Goal: Task Accomplishment & Management: Use online tool/utility

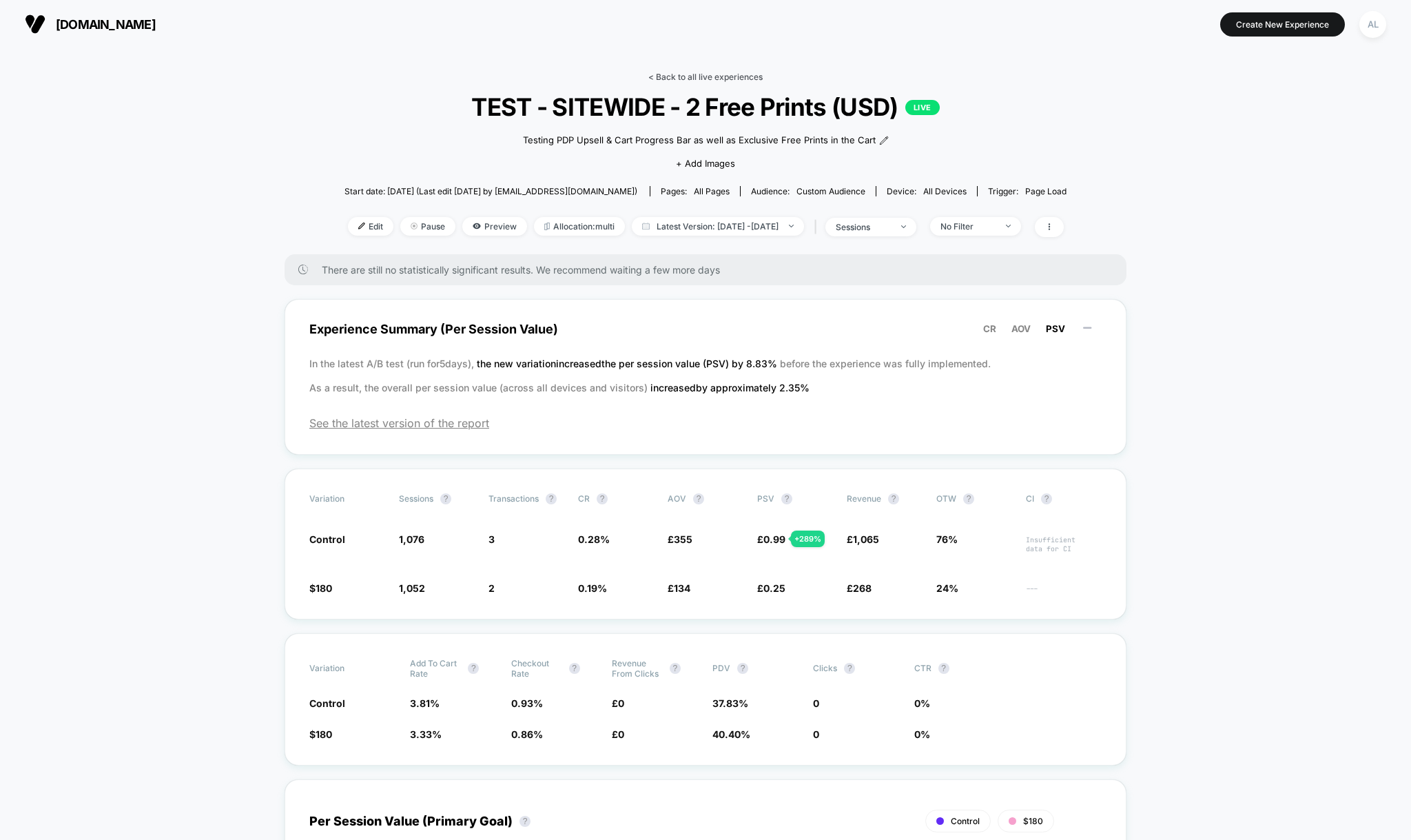
click at [674, 72] on link "< Back to all live experiences" at bounding box center [706, 77] width 114 height 11
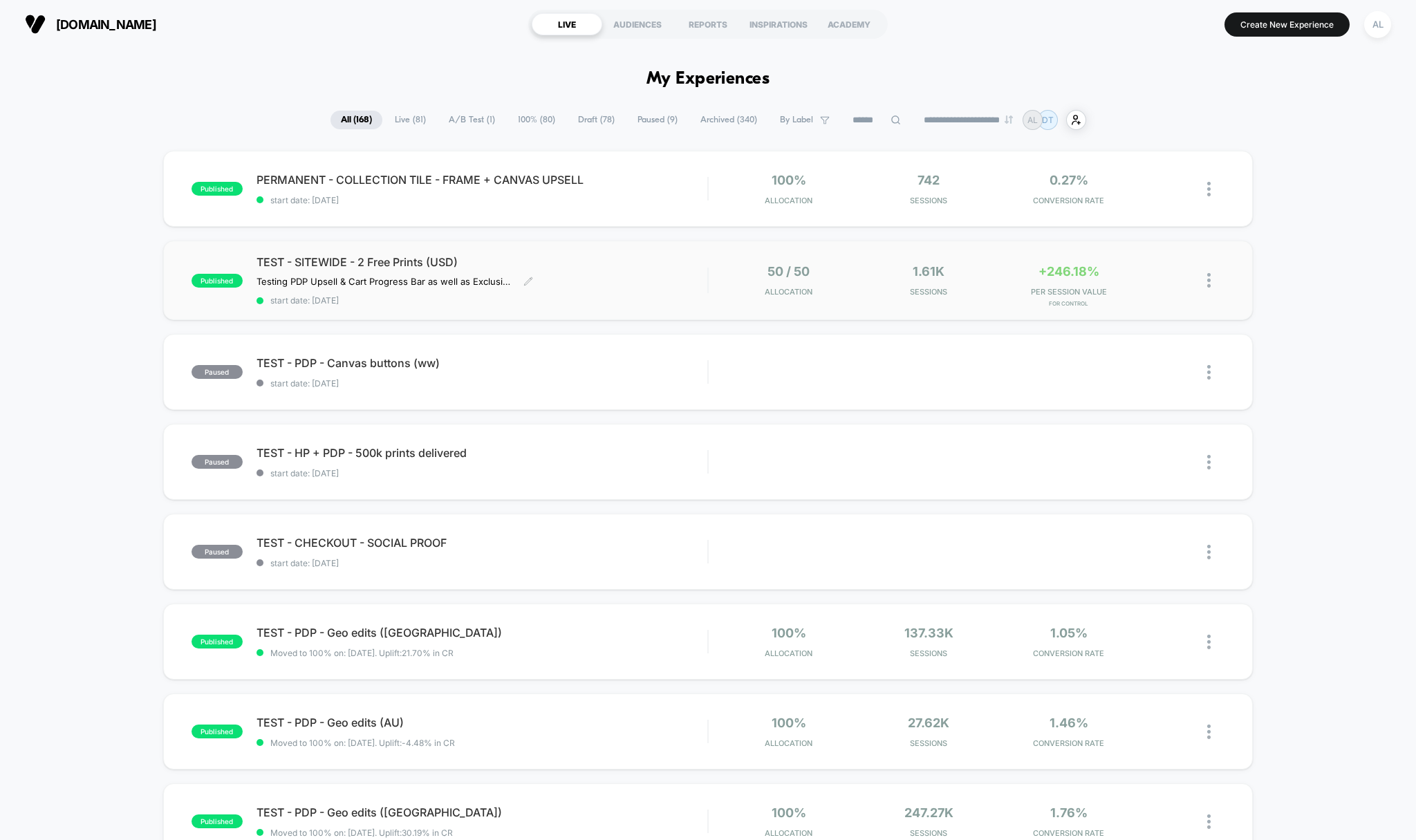
click at [652, 298] on span "start date: [DATE]" at bounding box center [482, 301] width 451 height 11
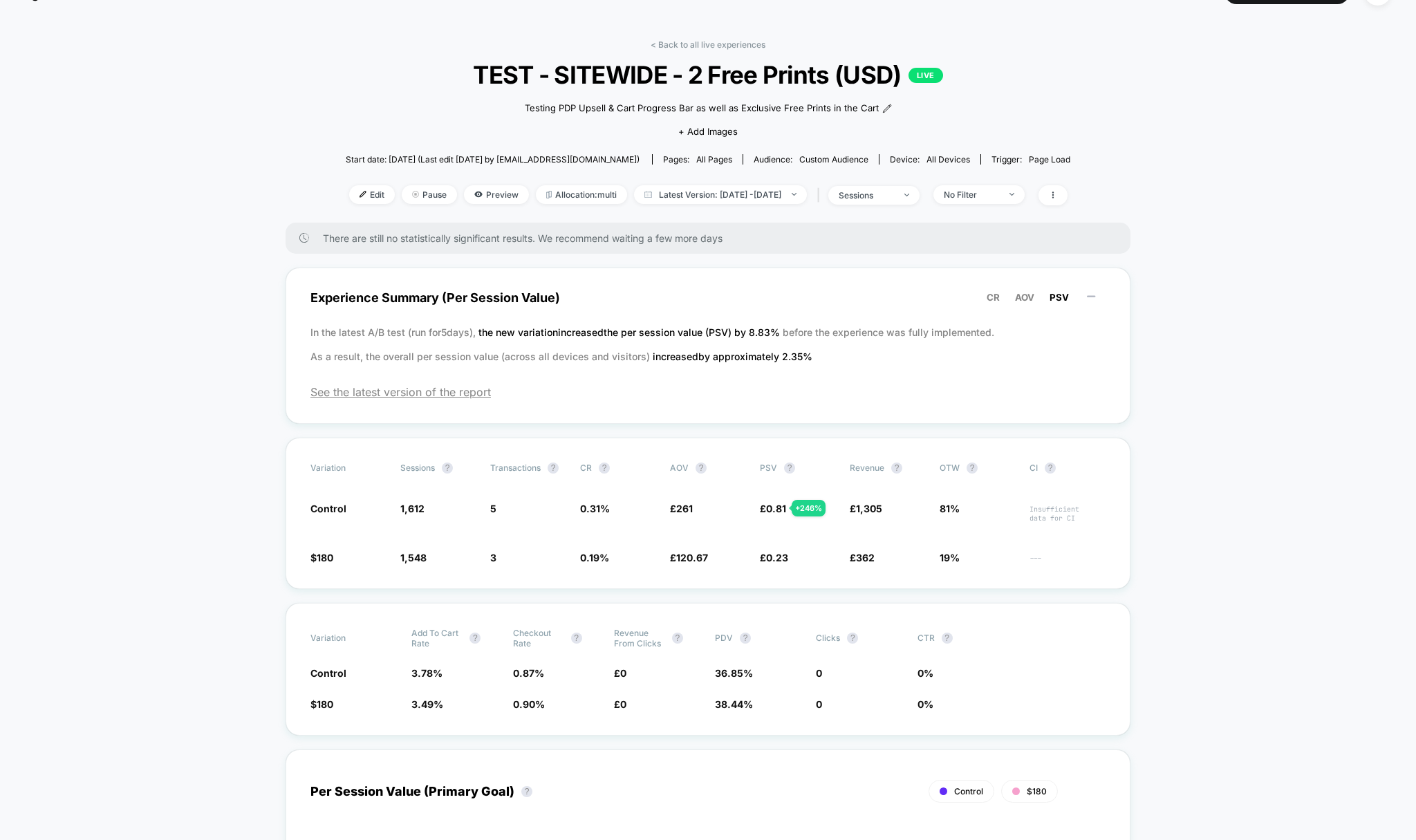
scroll to position [168, 0]
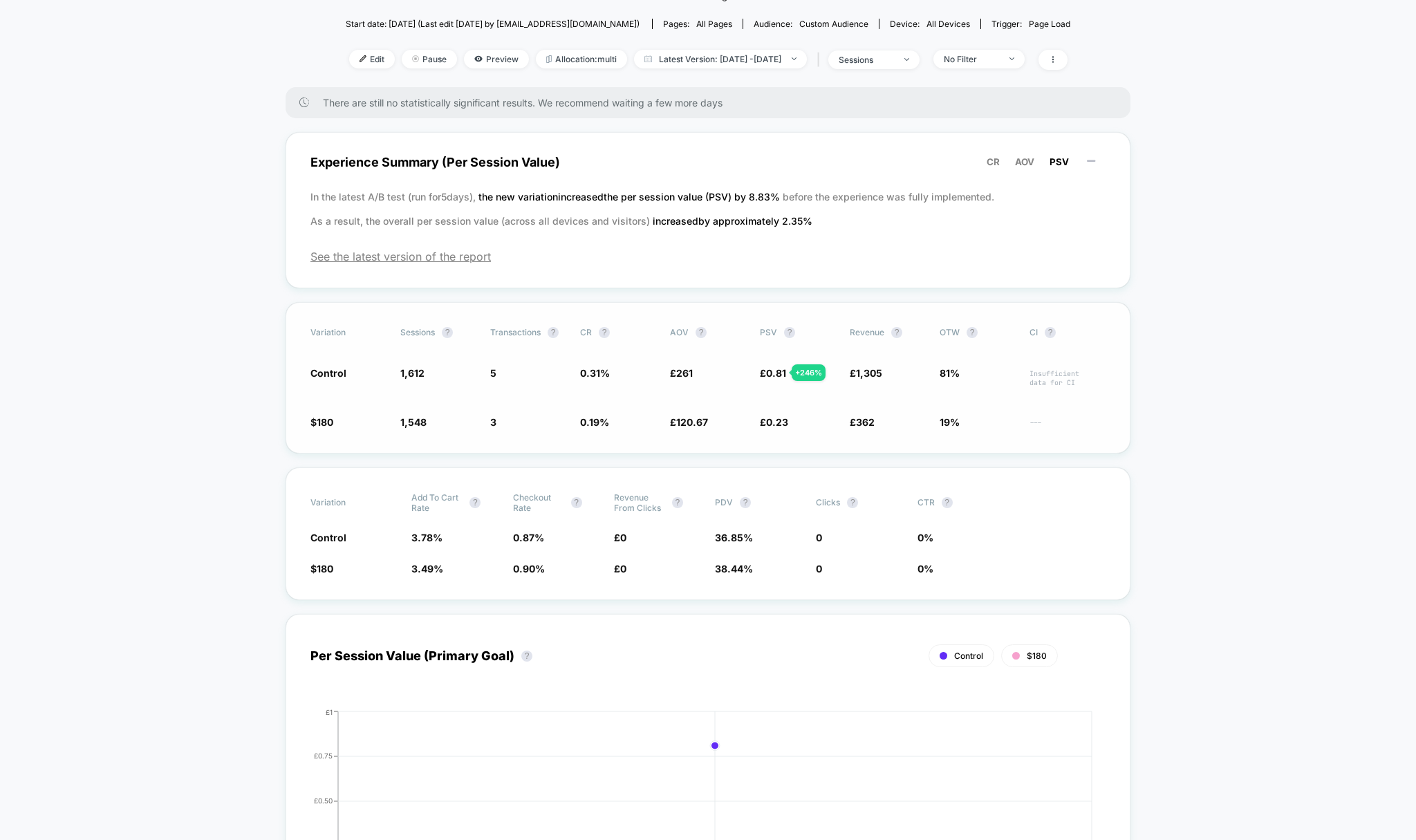
click at [596, 421] on span "0.19 %" at bounding box center [594, 422] width 29 height 11
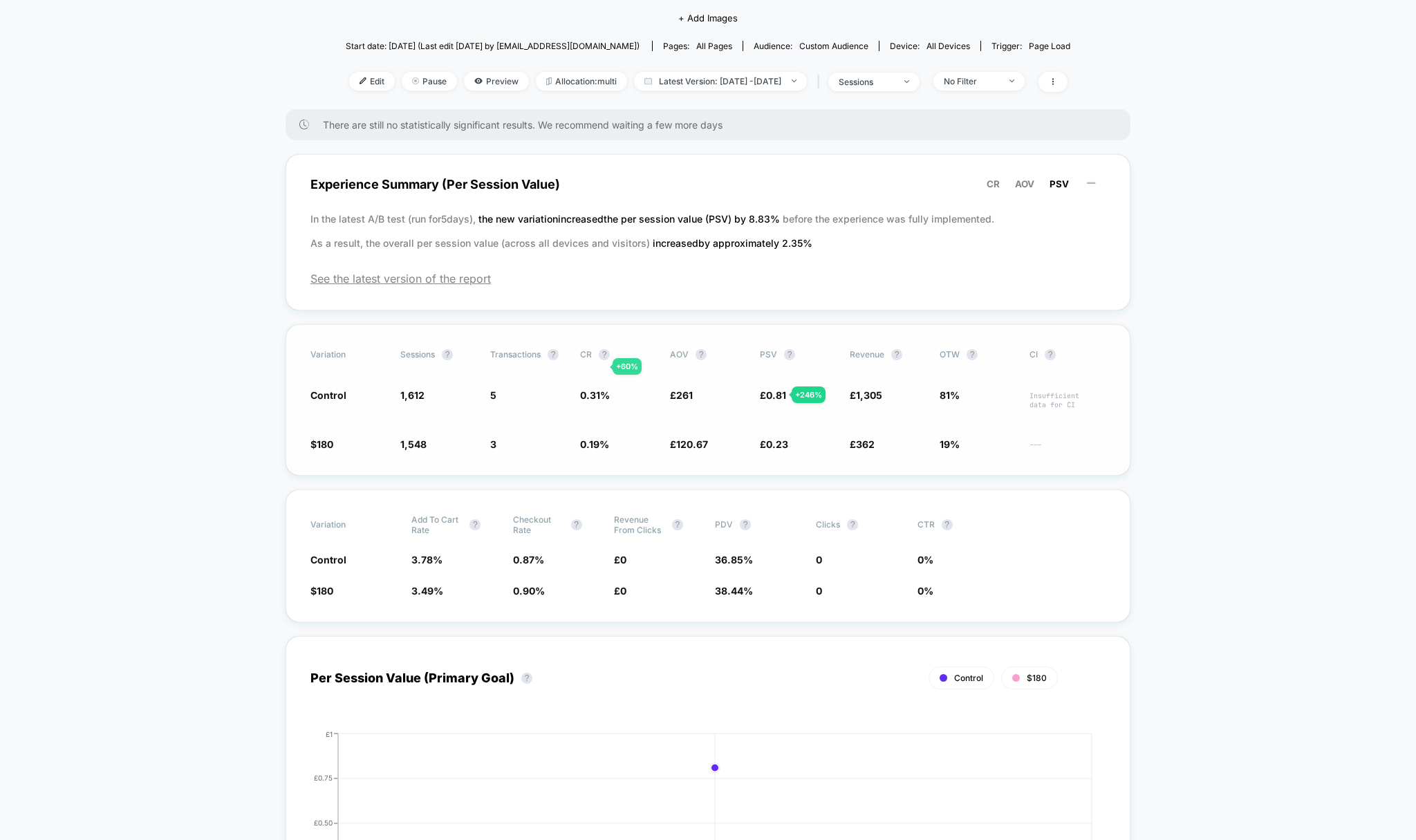
scroll to position [0, 0]
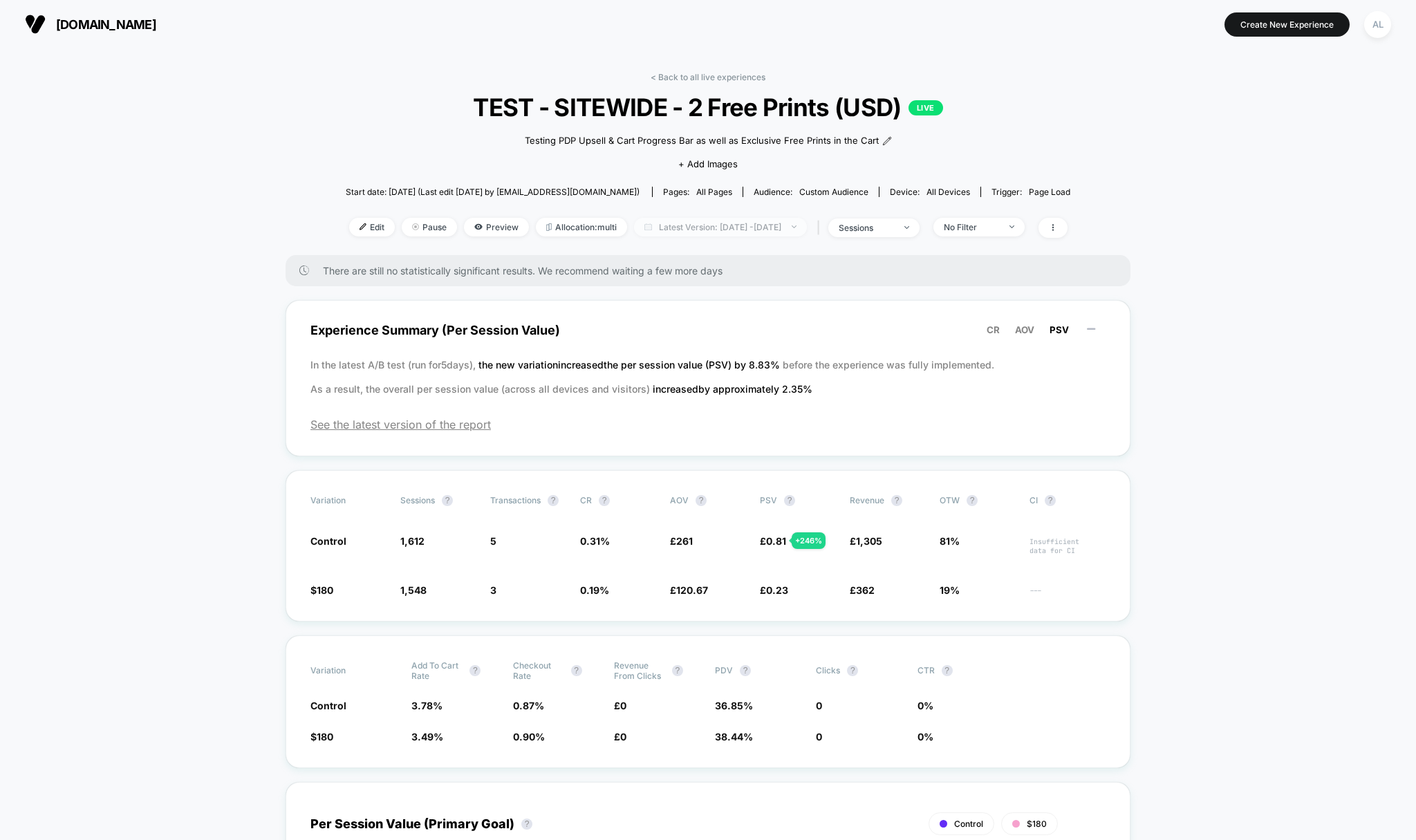
click at [803, 230] on span "Latest Version: [DATE] - [DATE]" at bounding box center [721, 227] width 173 height 18
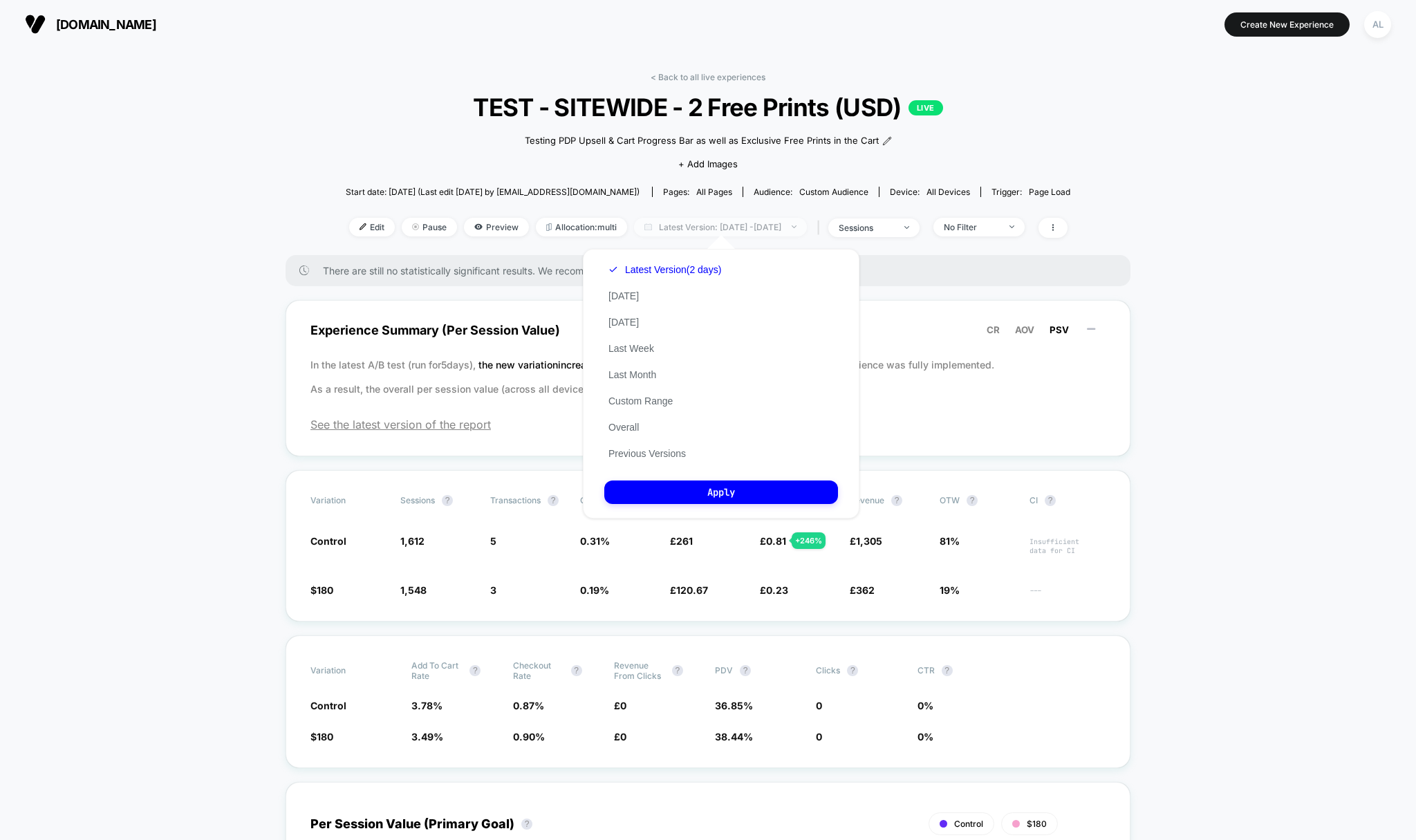
click at [745, 227] on span "Latest Version: [DATE] - [DATE]" at bounding box center [721, 227] width 173 height 18
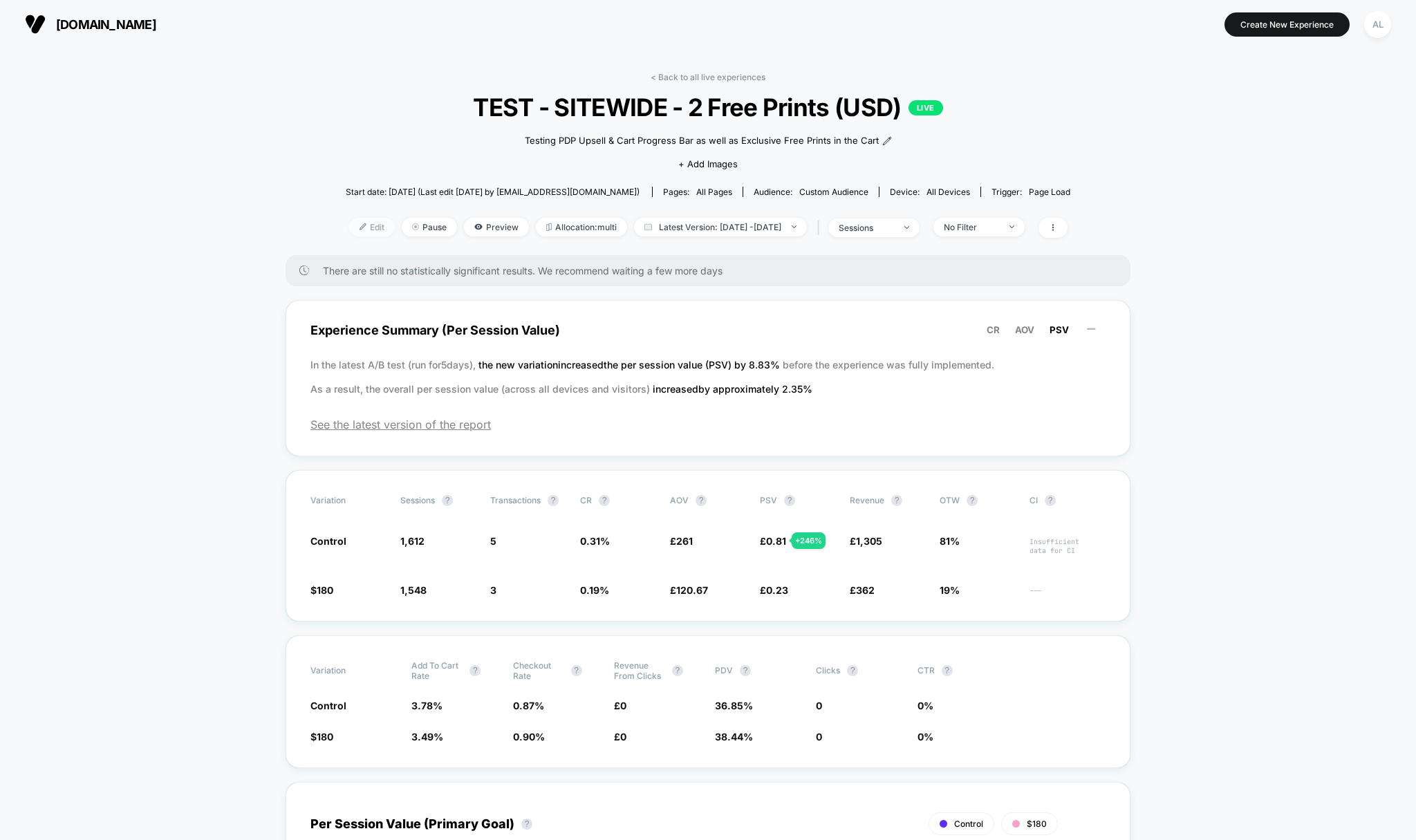
click at [349, 230] on span "Edit" at bounding box center [372, 227] width 46 height 18
